Goal: Find specific page/section: Find specific page/section

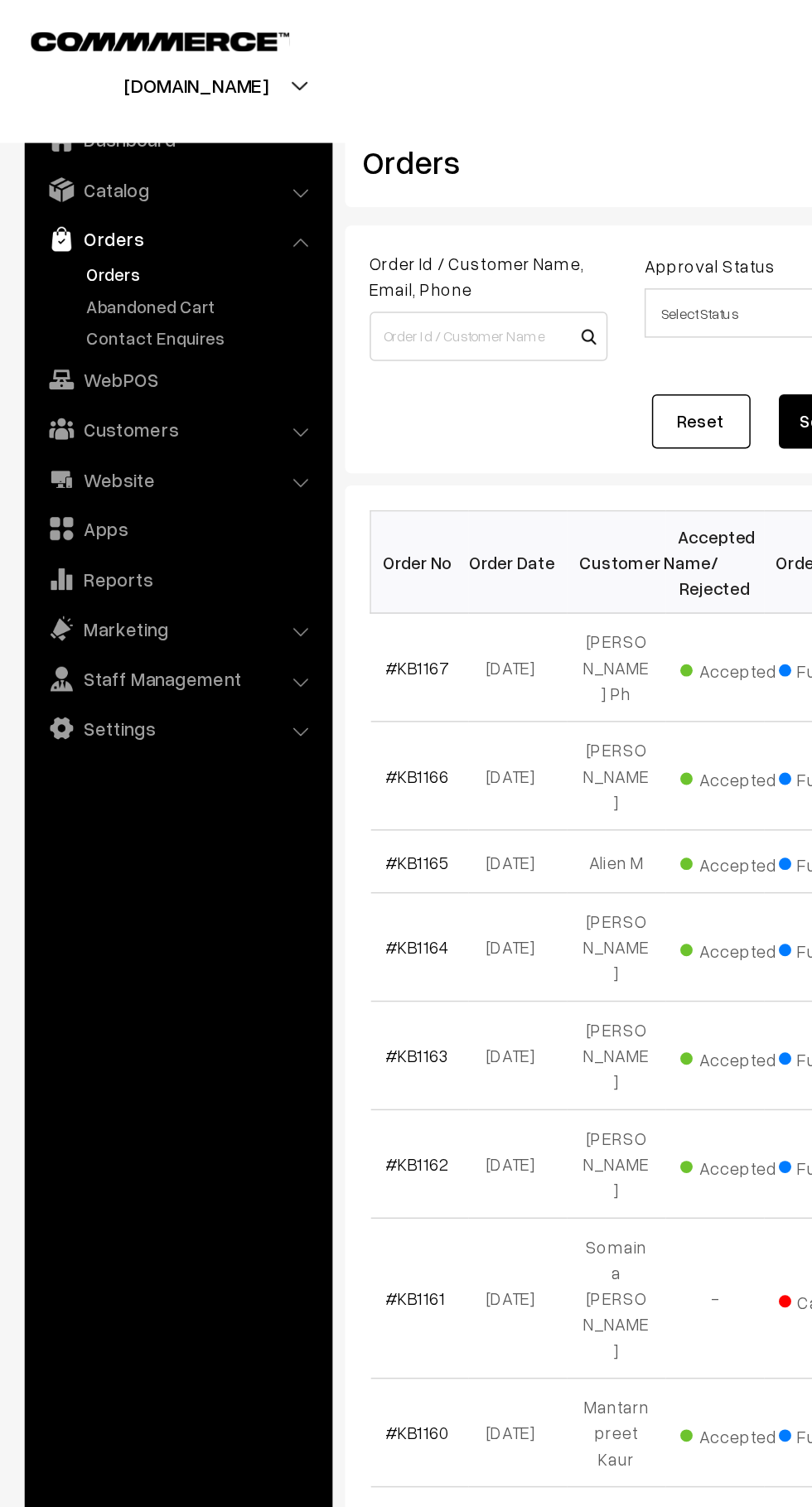
click at [129, 199] on link "Abandoned Cart" at bounding box center [136, 205] width 164 height 17
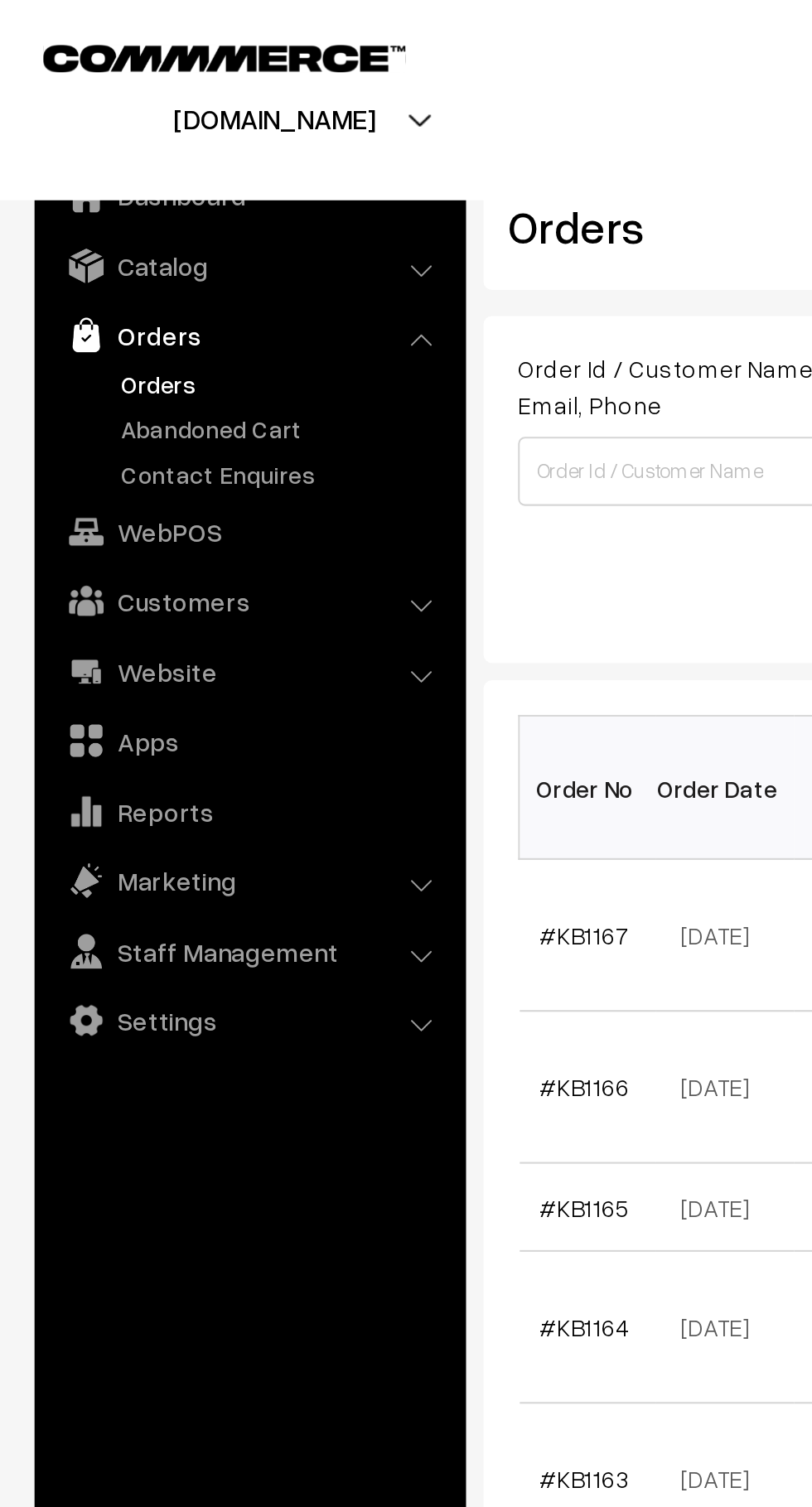
click at [70, 203] on link "Abandoned Cart" at bounding box center [136, 205] width 164 height 17
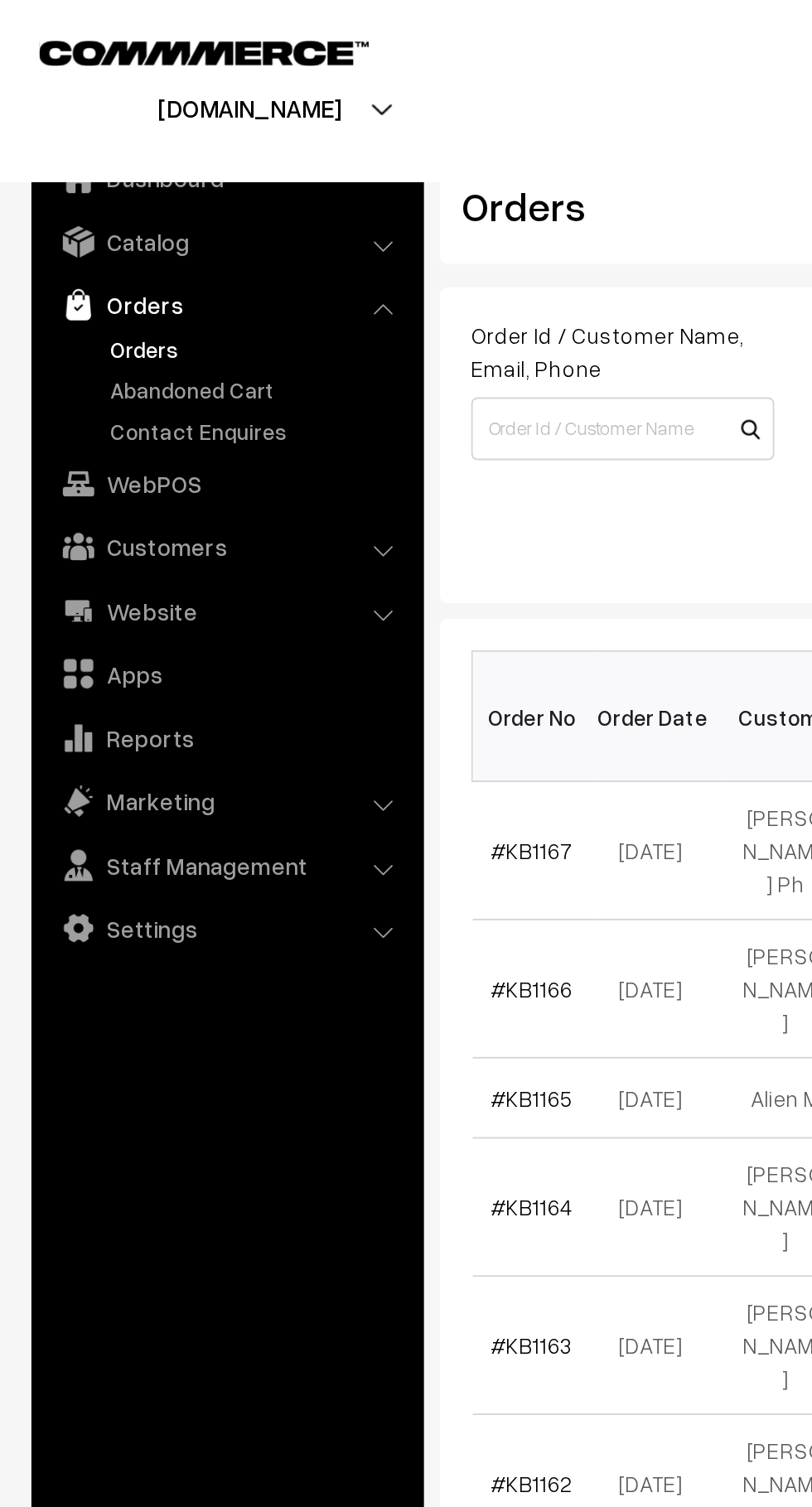
click at [148, 210] on link "Abandoned Cart" at bounding box center [136, 205] width 164 height 17
